Goal: Transaction & Acquisition: Purchase product/service

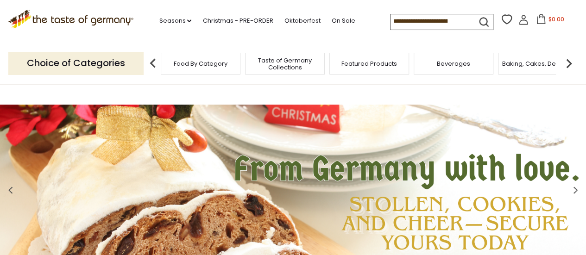
click at [440, 19] on input at bounding box center [429, 20] width 78 height 13
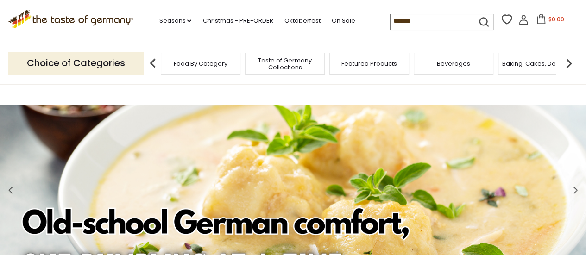
type input "******"
click at [475, 15] on button "submit" at bounding box center [484, 23] width 18 height 17
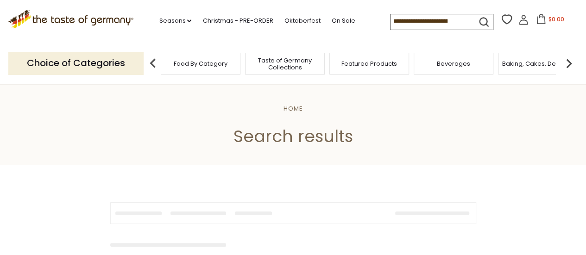
click at [438, 22] on input at bounding box center [429, 20] width 78 height 13
click at [471, 68] on div "Beverages" at bounding box center [449, 64] width 80 height 22
click at [449, 71] on div "Beverages" at bounding box center [449, 64] width 80 height 22
click at [444, 70] on div "Beverages" at bounding box center [449, 64] width 80 height 22
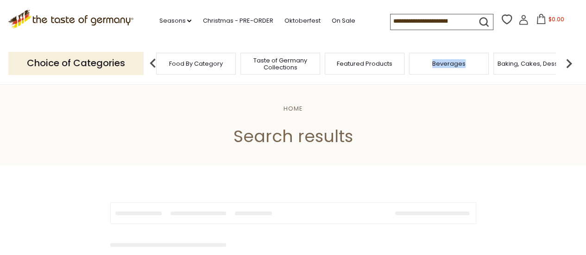
click at [443, 69] on div "Beverages" at bounding box center [449, 64] width 80 height 22
click at [431, 66] on div "Beverages" at bounding box center [449, 64] width 80 height 22
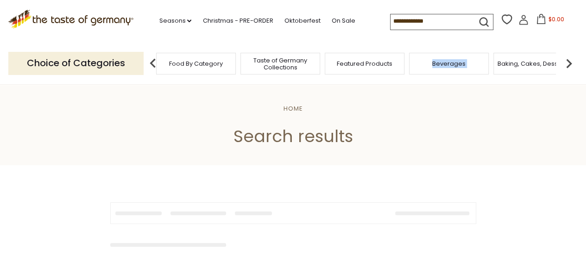
click at [431, 66] on div "Beverages" at bounding box center [449, 64] width 80 height 22
copy div "Beverages"
click at [412, 11] on div ".st0{fill:#EDD300;} .st1{fill:#D33E21;} .st0{fill:#EDD300;} .st1{fill:#D33E21;}…" at bounding box center [292, 21] width 569 height 43
click at [409, 19] on input at bounding box center [429, 20] width 78 height 13
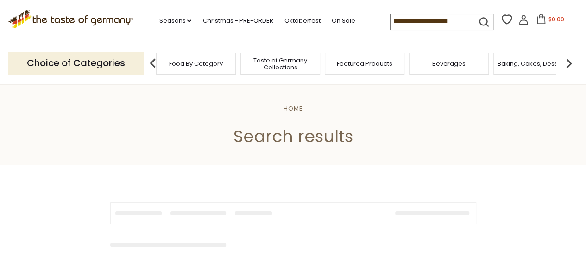
paste input "*********"
type input "*********"
click at [475, 15] on button "submit" at bounding box center [484, 23] width 18 height 17
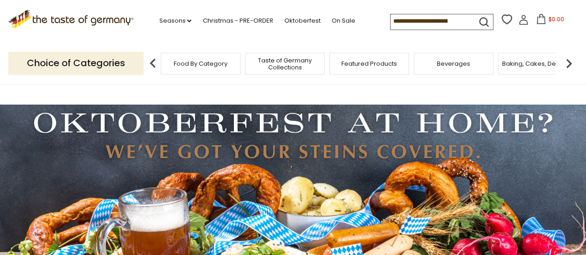
click at [436, 65] on div "Beverages" at bounding box center [453, 64] width 80 height 22
click at [450, 67] on span "Beverages" at bounding box center [453, 63] width 33 height 7
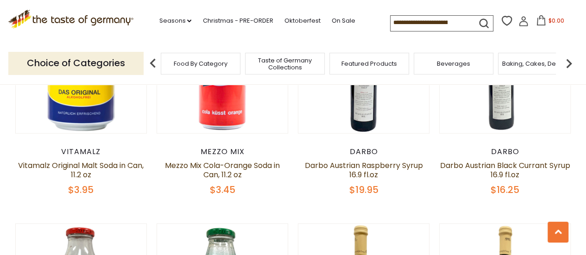
scroll to position [963, 0]
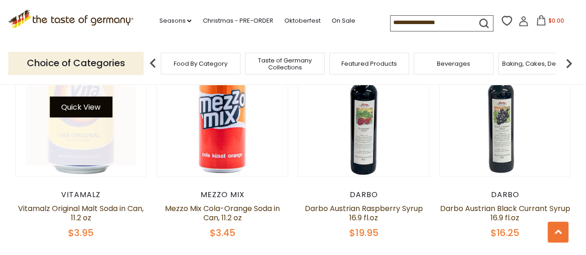
click at [92, 112] on button "Quick View" at bounding box center [81, 107] width 63 height 21
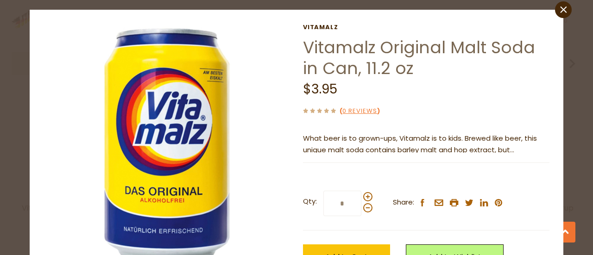
scroll to position [14, 0]
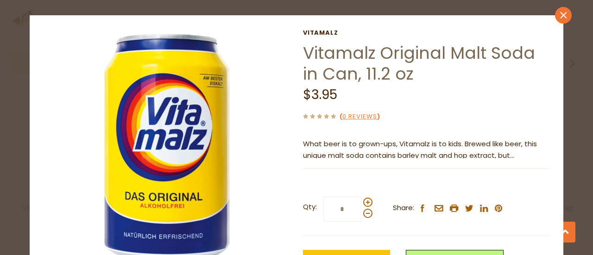
click at [560, 13] on icon "close" at bounding box center [563, 15] width 7 height 7
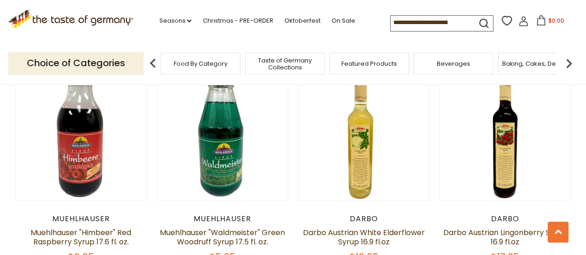
scroll to position [1164, 0]
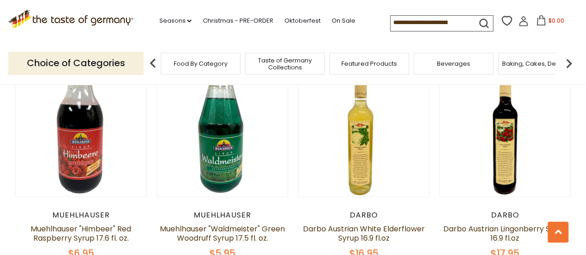
click at [303, 60] on span "Taste of Germany Collections" at bounding box center [285, 64] width 74 height 14
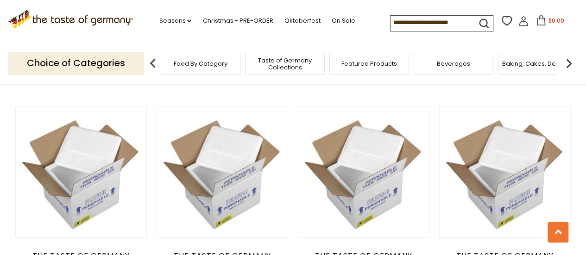
scroll to position [757, 0]
